Goal: Transaction & Acquisition: Purchase product/service

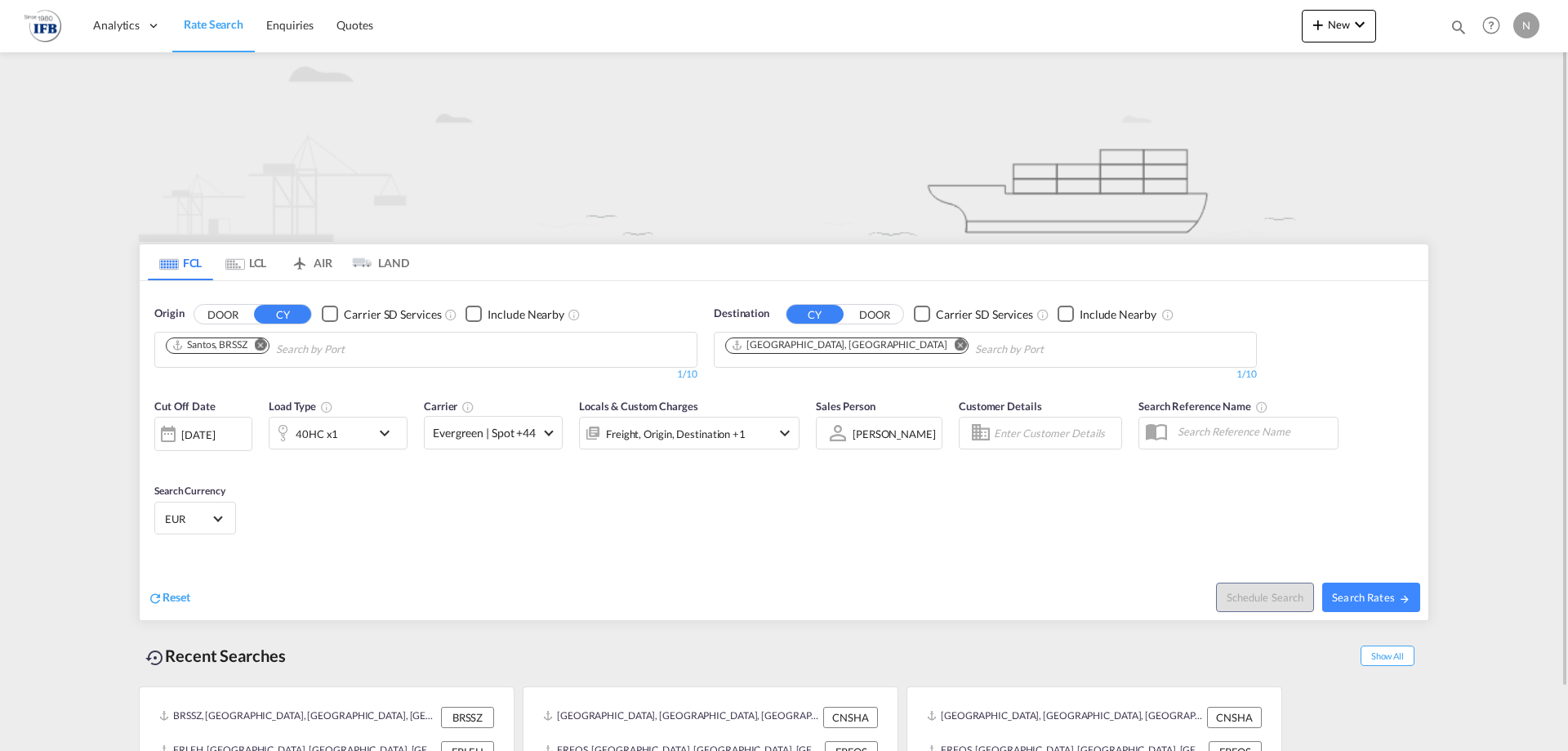
click at [263, 340] on md-icon "Remove" at bounding box center [261, 344] width 13 height 13
click at [319, 350] on input "Chips input." at bounding box center [243, 349] width 155 height 26
type input "tawfiq"
type input "s"
drag, startPoint x: 137, startPoint y: 360, endPoint x: 101, endPoint y: 367, distance: 36.7
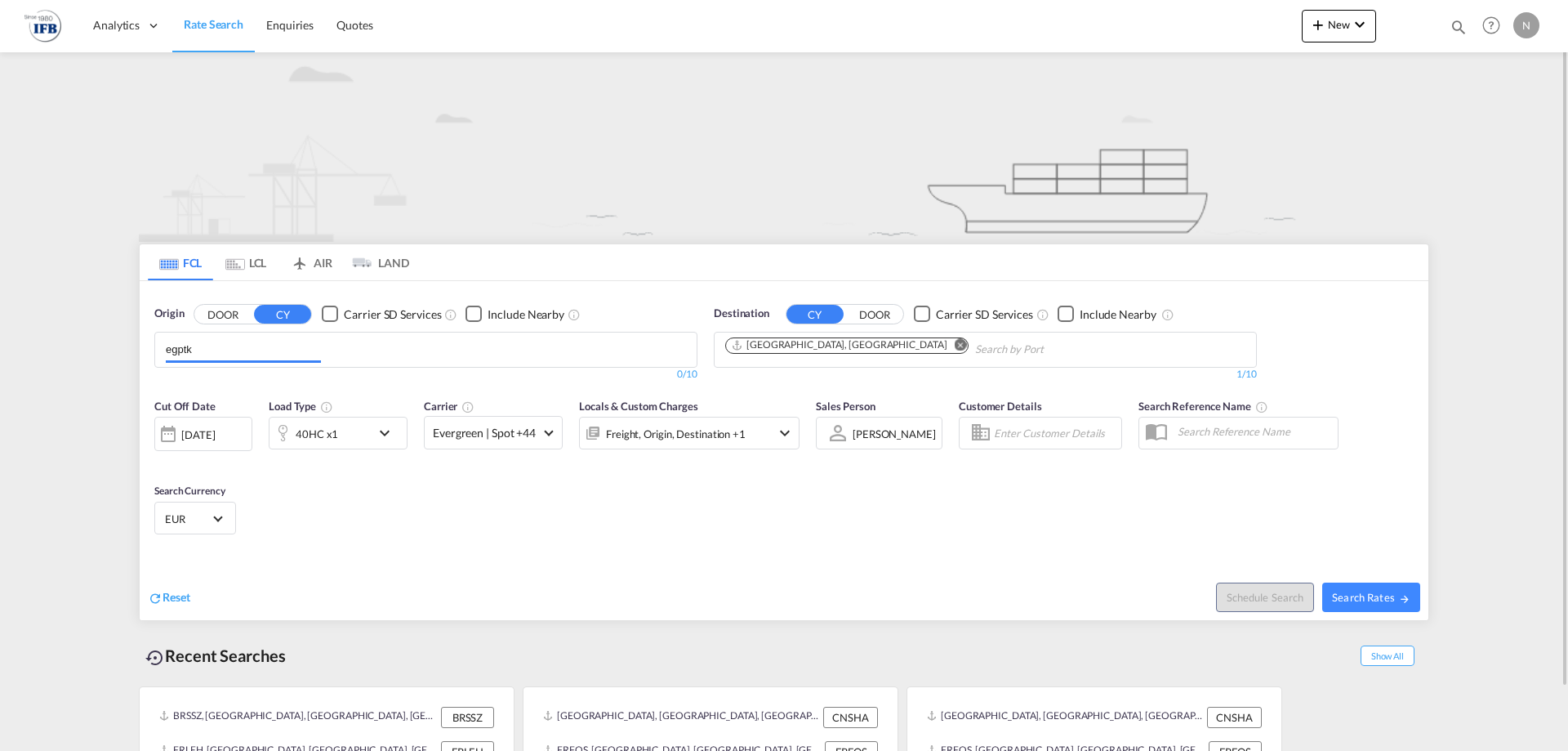
drag, startPoint x: 218, startPoint y: 349, endPoint x: 81, endPoint y: 335, distance: 137.7
click at [81, 335] on md-content "Analytics Reports Rate Search Enquiries Quotes New Quote Bookings Quotes Enquir…" at bounding box center [784, 376] width 1568 height 751
type input "k"
type input "suez"
click at [406, 390] on div "As Suways ( [GEOGRAPHIC_DATA] ) [GEOGRAPHIC_DATA] EGSUZ" at bounding box center [291, 387] width 310 height 49
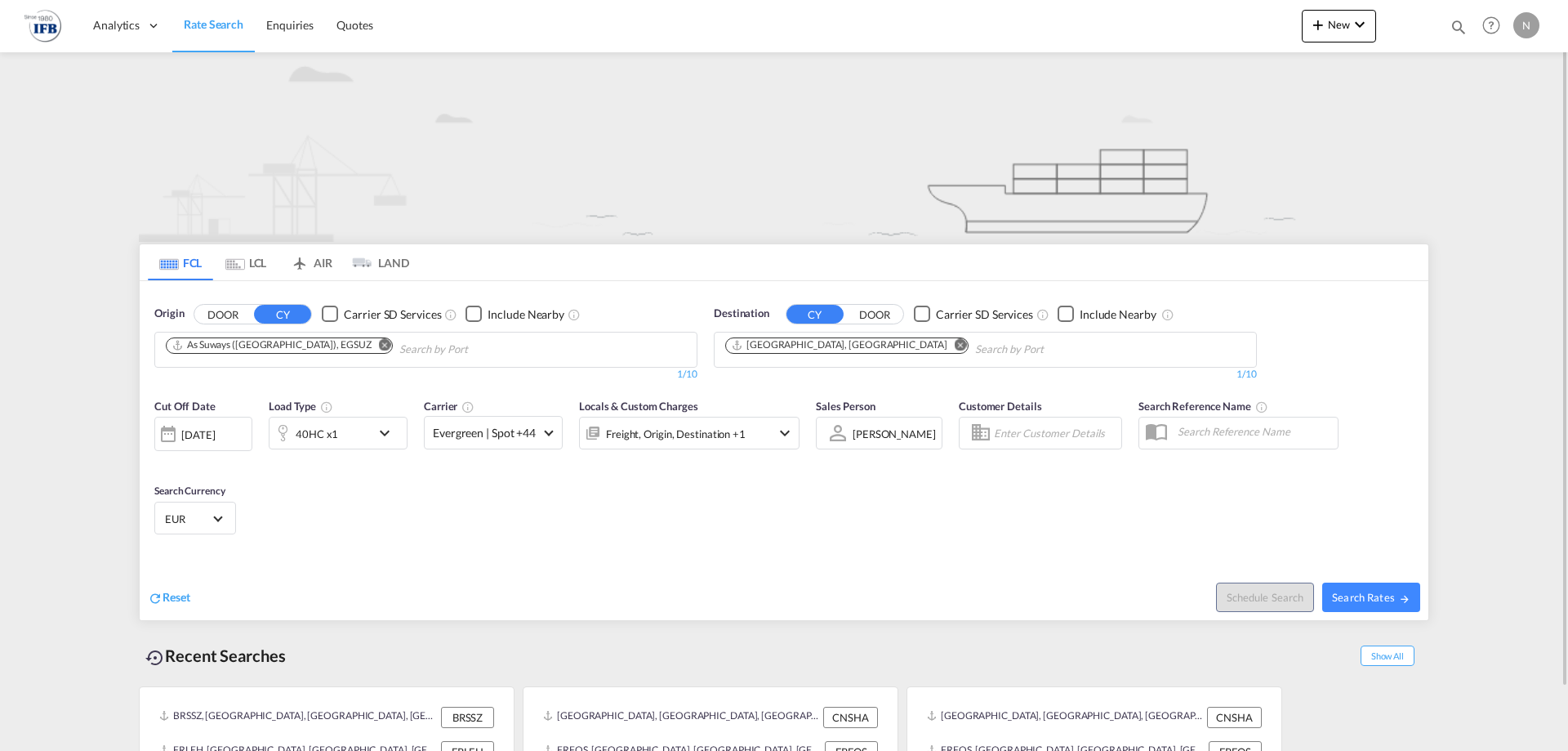
drag, startPoint x: 832, startPoint y: 340, endPoint x: 834, endPoint y: 364, distance: 24.1
click at [955, 346] on md-icon "Remove" at bounding box center [961, 344] width 13 height 13
drag, startPoint x: 732, startPoint y: 351, endPoint x: 675, endPoint y: 356, distance: 57.2
drag, startPoint x: 800, startPoint y: 347, endPoint x: 720, endPoint y: 341, distance: 80.2
click at [720, 341] on md-chips "fossur" at bounding box center [985, 349] width 542 height 34
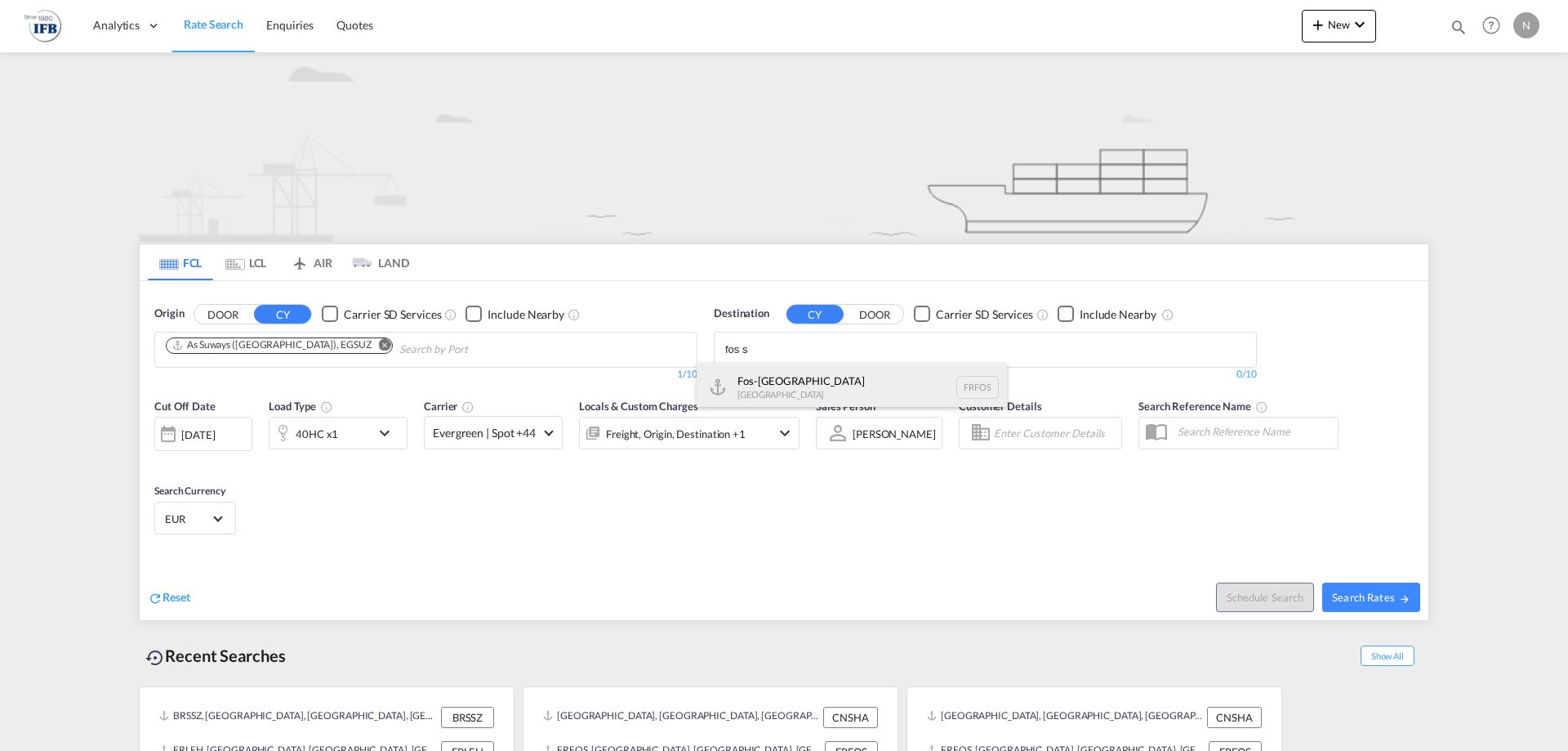
type input "fos s"
click at [806, 387] on div "Fos-sur-Mer [GEOGRAPHIC_DATA] [GEOGRAPHIC_DATA]" at bounding box center [851, 387] width 310 height 49
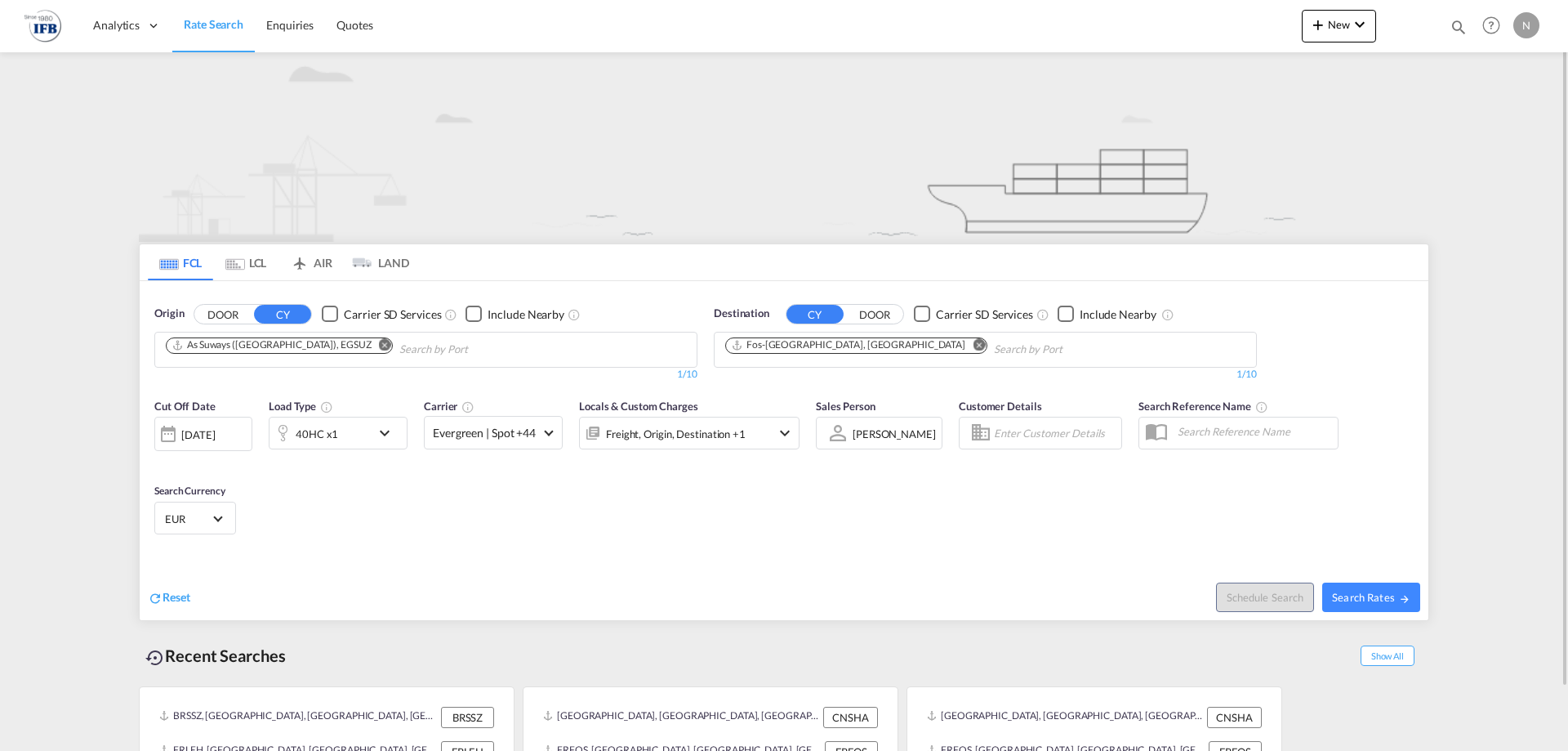
click at [385, 434] on md-icon "icon-chevron-down" at bounding box center [388, 433] width 27 height 20
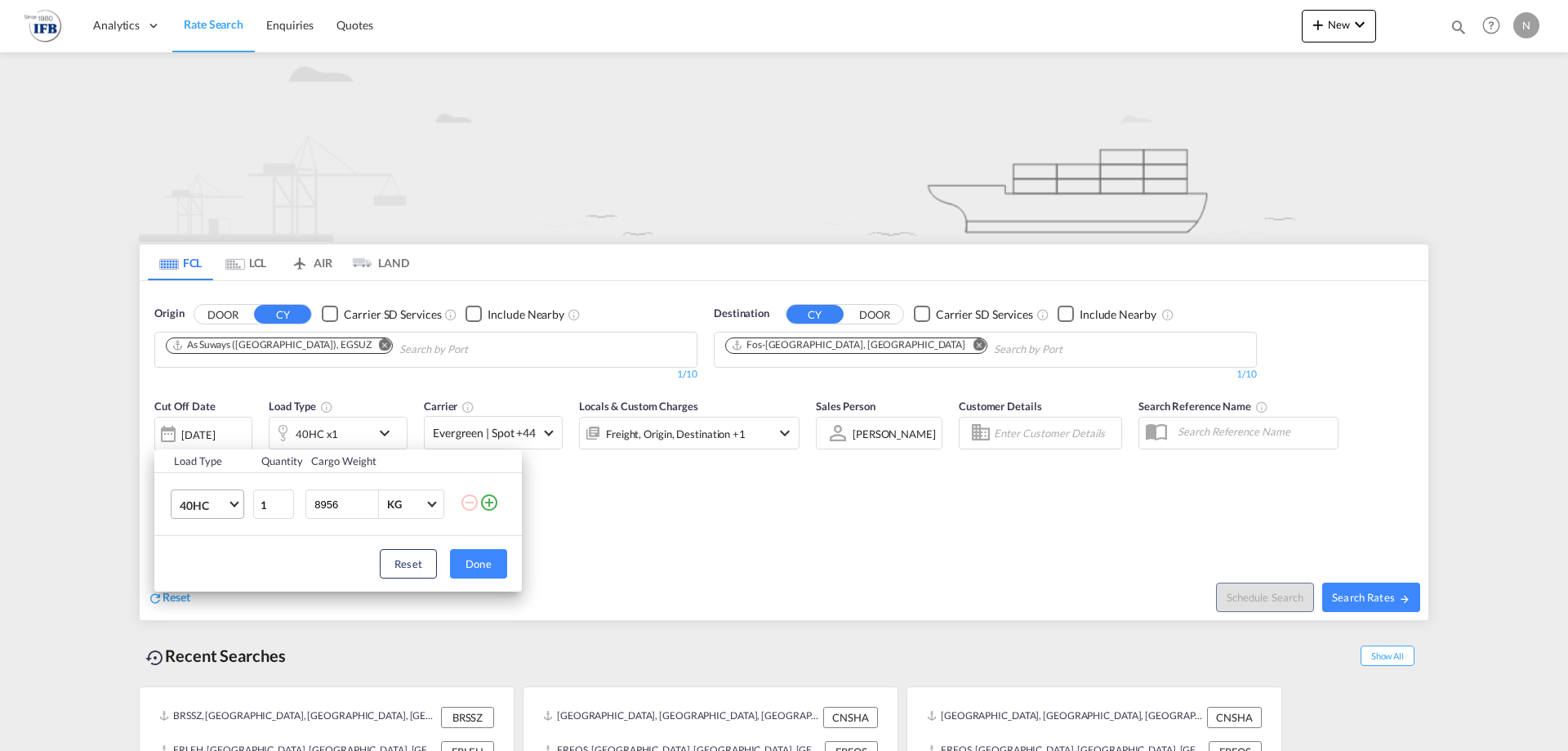
click at [231, 506] on md-select-value "40HC" at bounding box center [210, 504] width 65 height 27
click at [217, 497] on md-option "40OT" at bounding box center [222, 495] width 111 height 39
click at [356, 503] on input "8956" at bounding box center [345, 504] width 65 height 27
drag, startPoint x: 356, startPoint y: 503, endPoint x: 314, endPoint y: 501, distance: 42.0
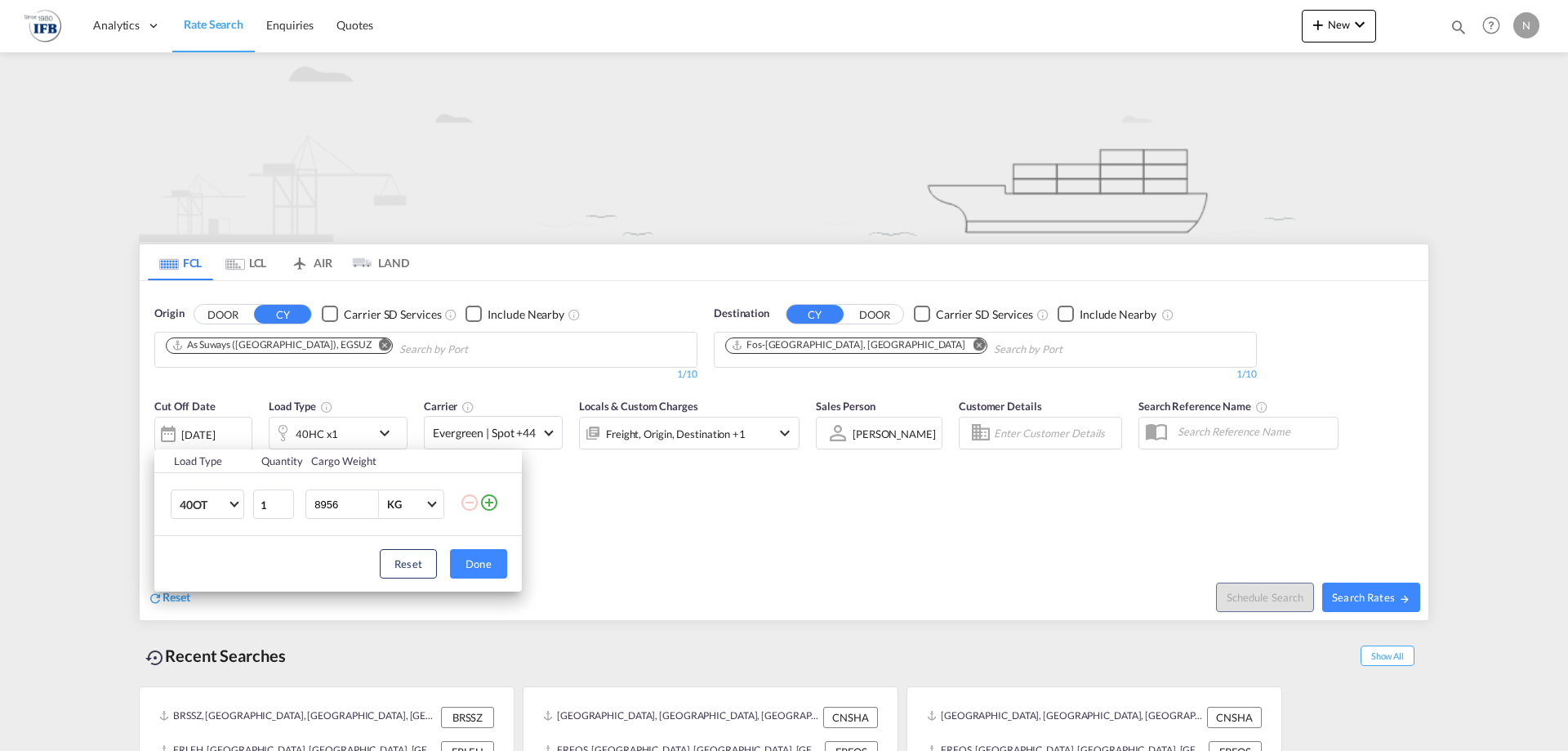
click at [314, 501] on input "8956" at bounding box center [345, 504] width 65 height 27
type input "10000"
click at [484, 562] on button "Done" at bounding box center [478, 563] width 57 height 29
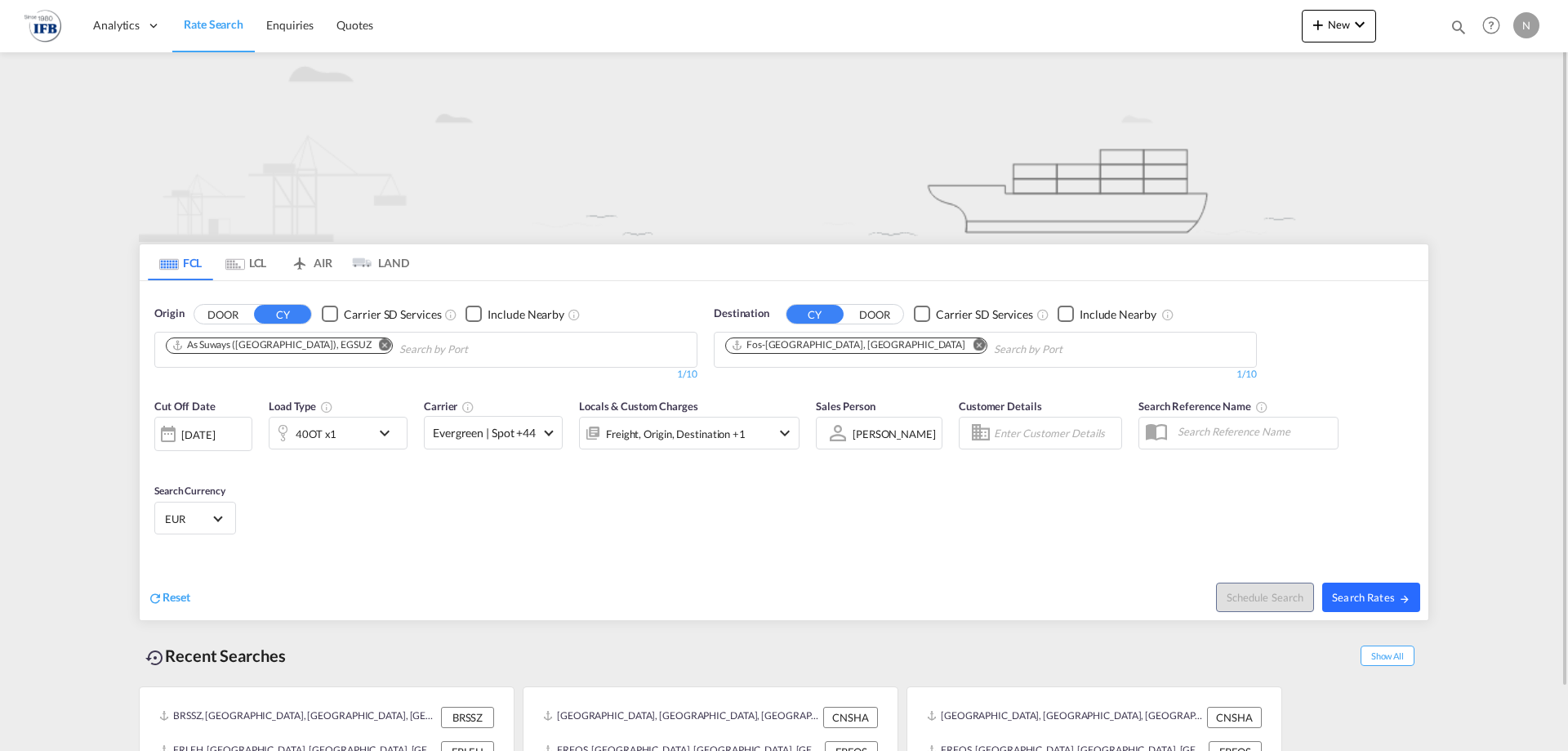
click at [1376, 594] on span "Search Rates" at bounding box center [1372, 596] width 78 height 13
type input "EGSUZ to FRFOS / [DATE]"
